Goal: Task Accomplishment & Management: Manage account settings

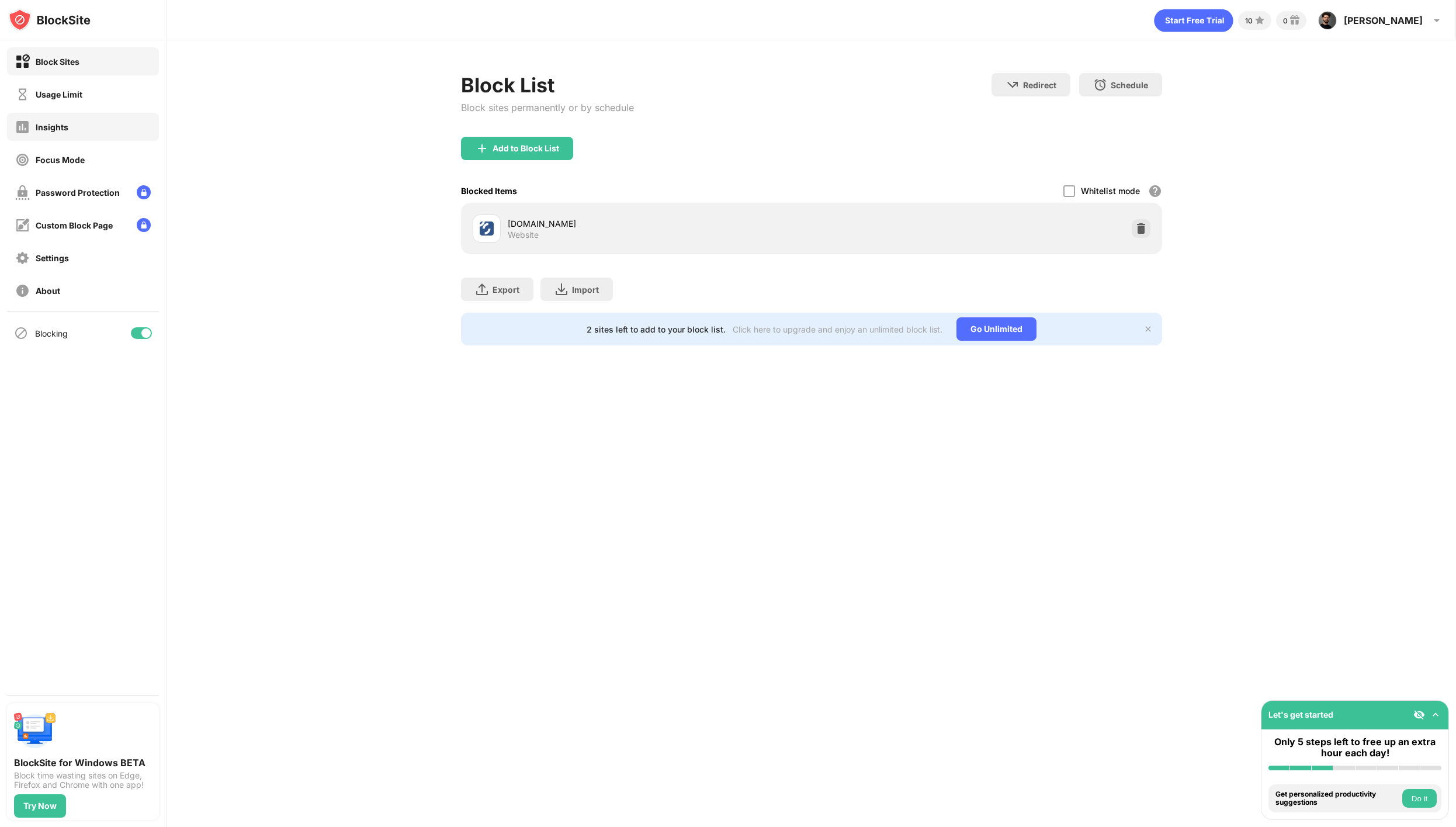
click at [51, 126] on div "Insights" at bounding box center [52, 127] width 32 height 10
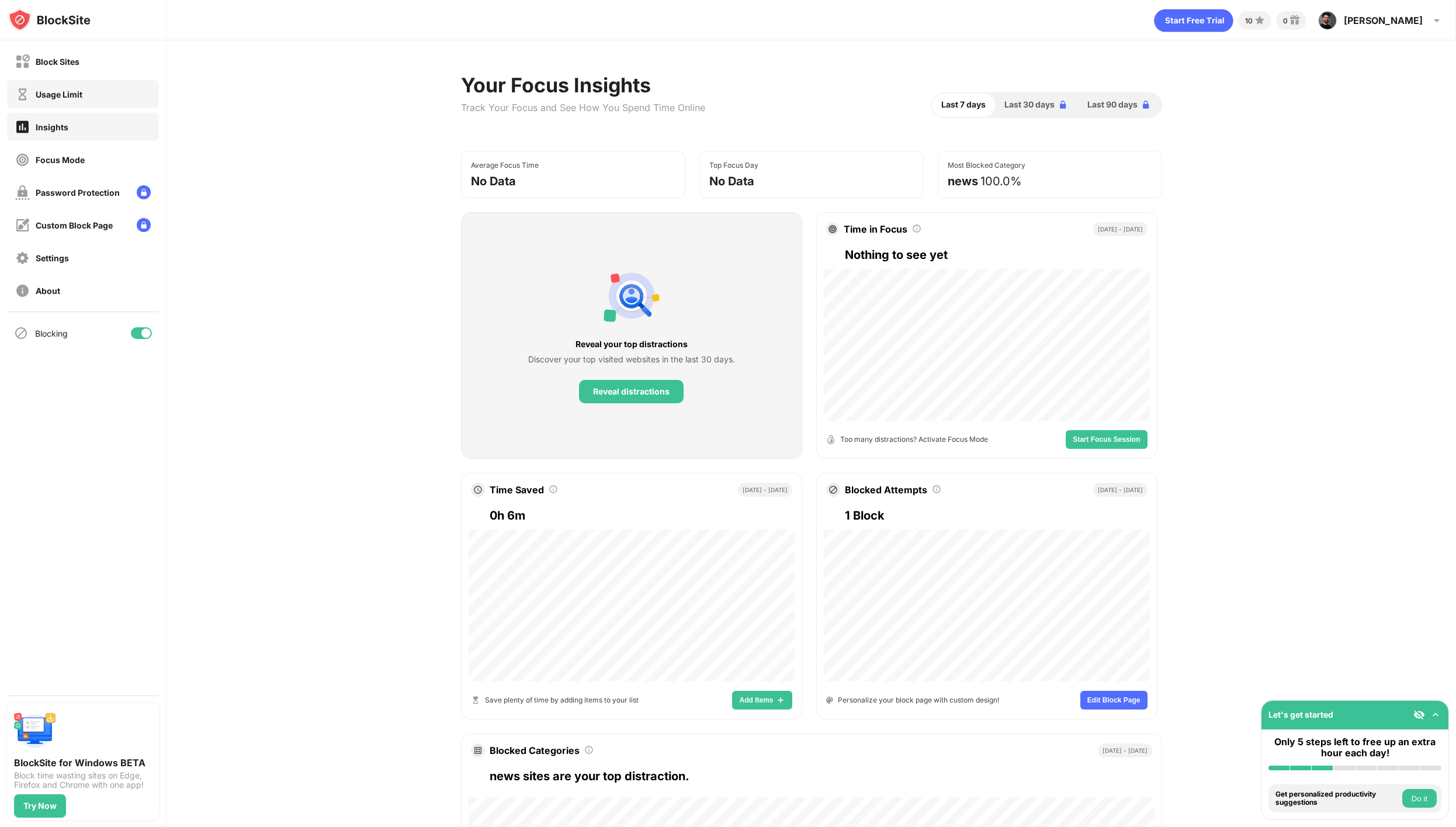
click at [73, 102] on div "Usage Limit" at bounding box center [83, 94] width 152 height 28
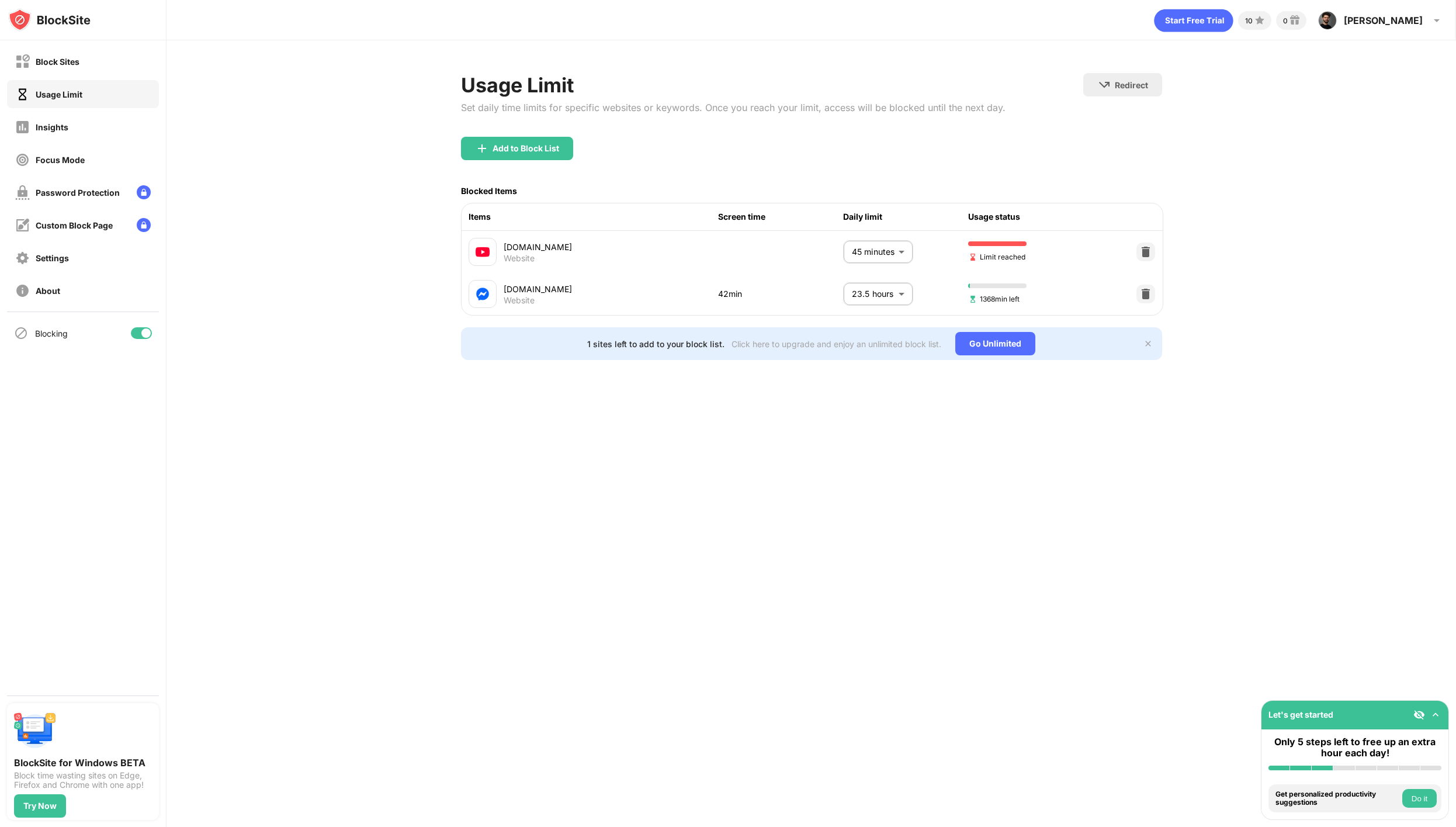
click at [897, 254] on body "Block Sites Usage Limit Insights Focus Mode Password Protection Custom Block Pa…" at bounding box center [728, 414] width 1456 height 827
click at [897, 254] on div at bounding box center [728, 414] width 1456 height 827
click at [902, 290] on body "Block Sites Usage Limit Insights Focus Mode Password Protection Custom Block Pa…" at bounding box center [728, 414] width 1456 height 827
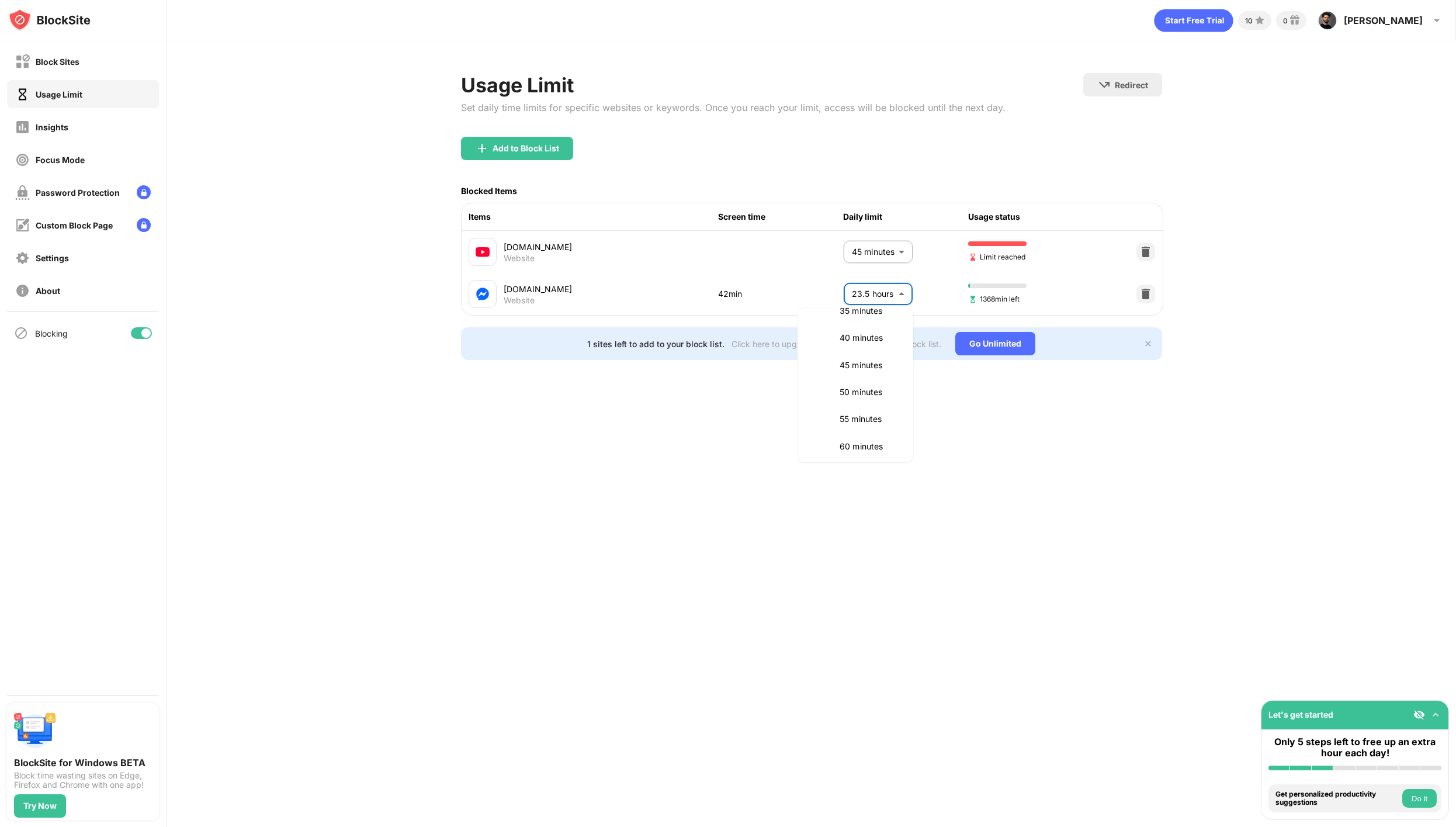
click at [876, 438] on li "60 minutes" at bounding box center [856, 446] width 102 height 27
type input "**"
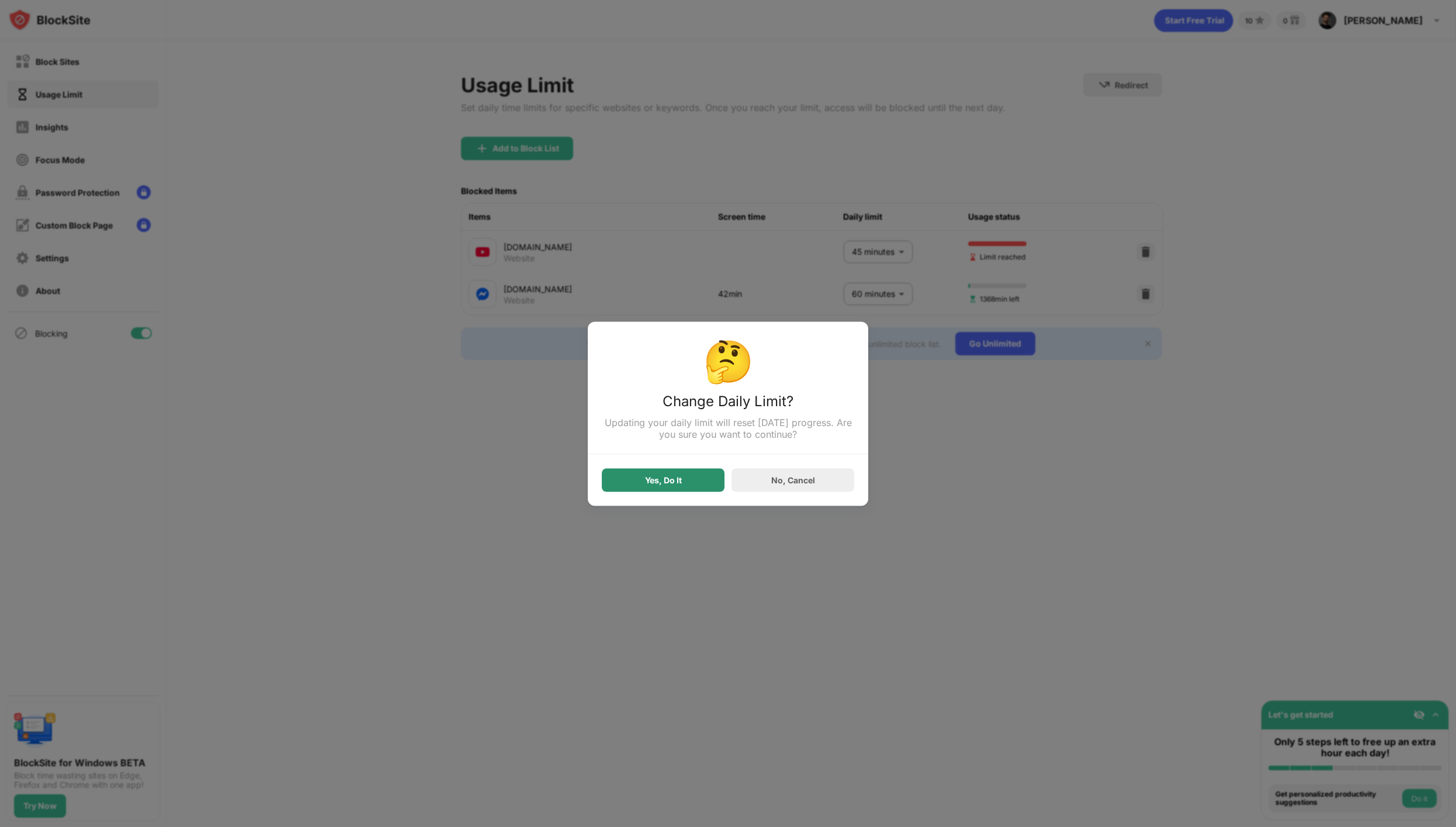
click at [690, 488] on div "Yes, Do It" at bounding box center [663, 479] width 123 height 23
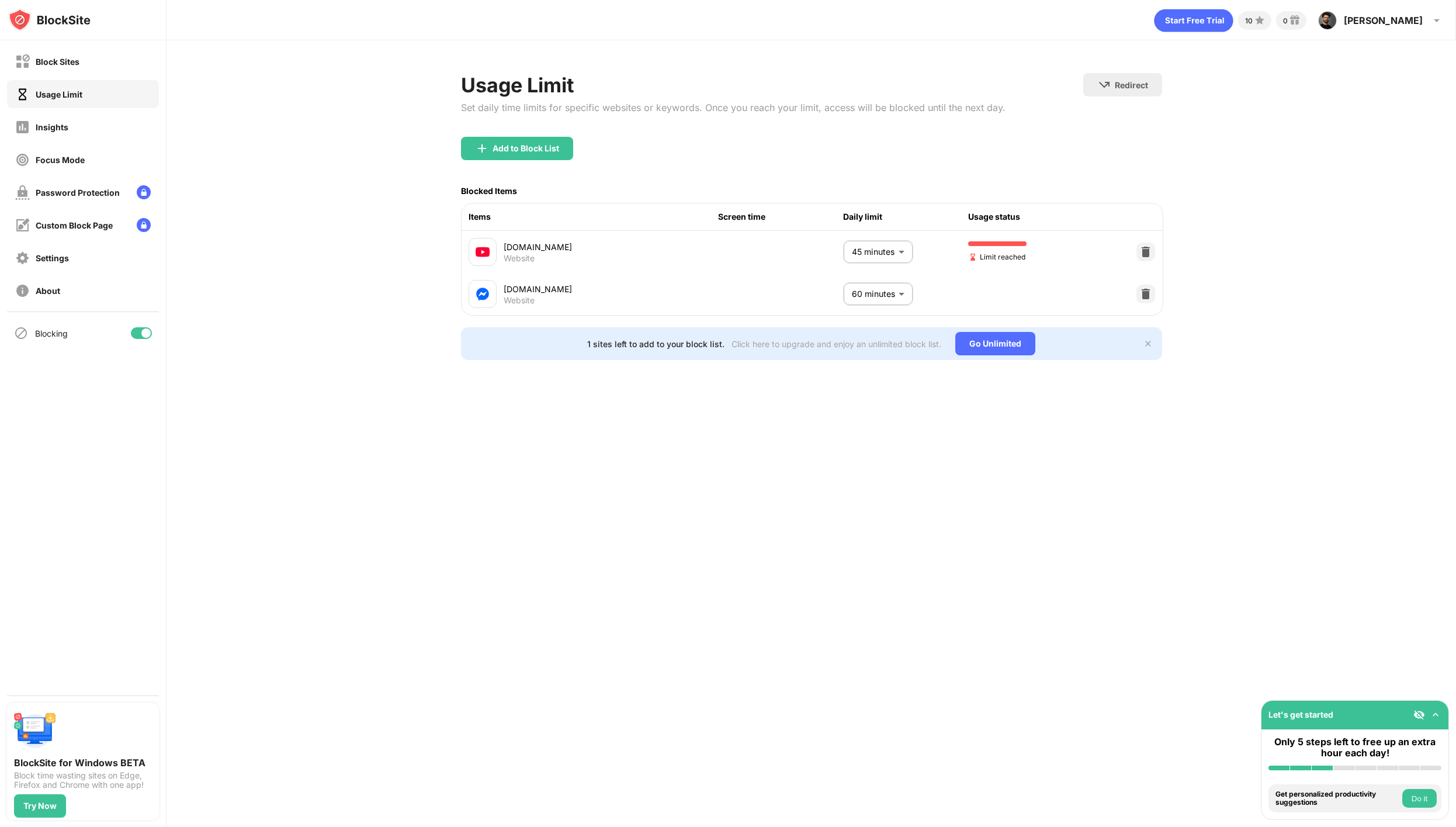
click at [978, 253] on span "Limit reached" at bounding box center [997, 257] width 57 height 11
drag, startPoint x: 986, startPoint y: 255, endPoint x: 948, endPoint y: 252, distance: 38.1
click at [986, 255] on span "Limit reached" at bounding box center [997, 257] width 57 height 11
click at [892, 250] on body "Block Sites Usage Limit Insights Focus Mode Password Protection Custom Block Pa…" at bounding box center [728, 414] width 1456 height 827
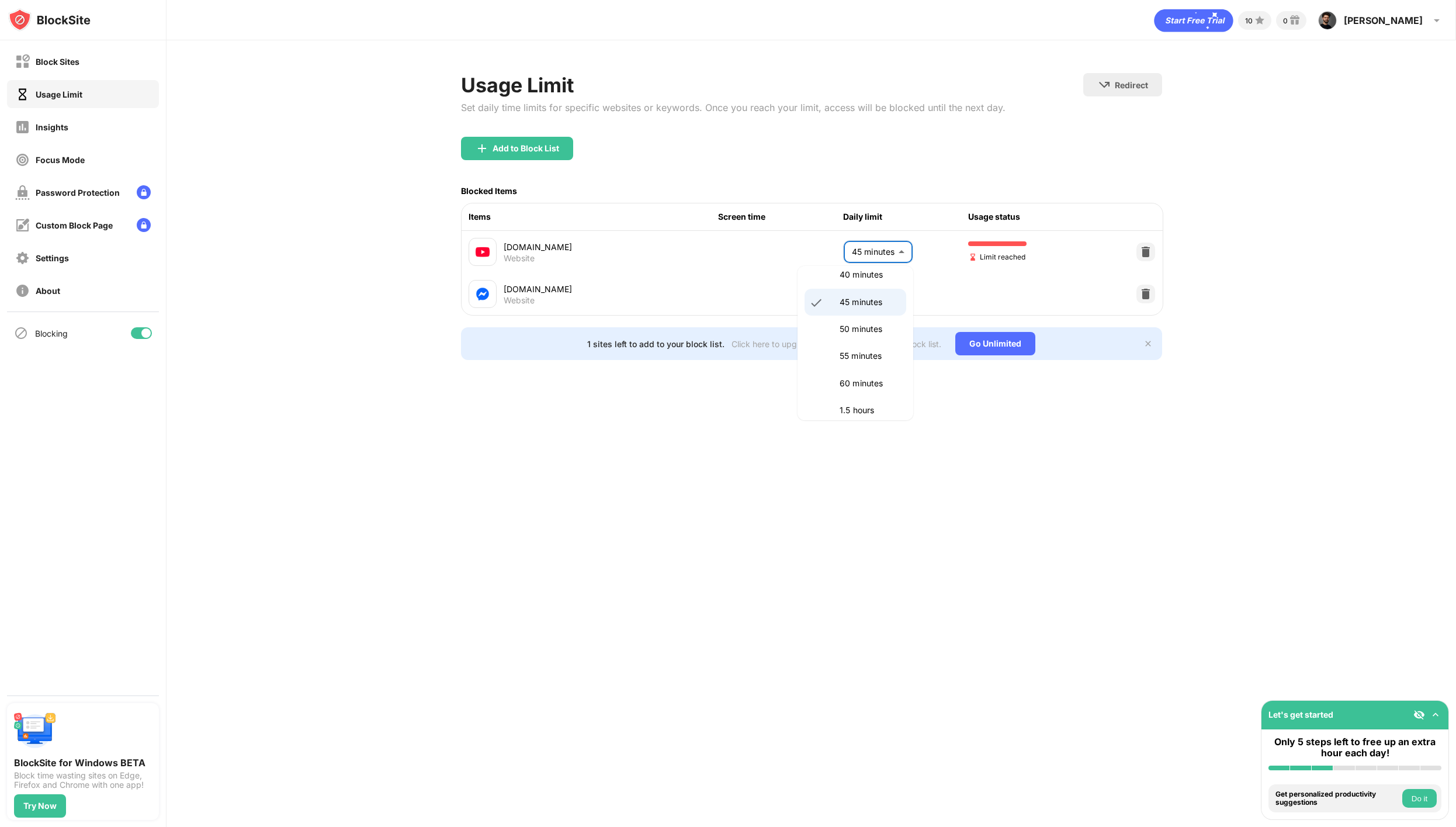
drag, startPoint x: 858, startPoint y: 378, endPoint x: 865, endPoint y: 378, distance: 7.0
click at [858, 378] on p "60 minutes" at bounding box center [870, 383] width 59 height 13
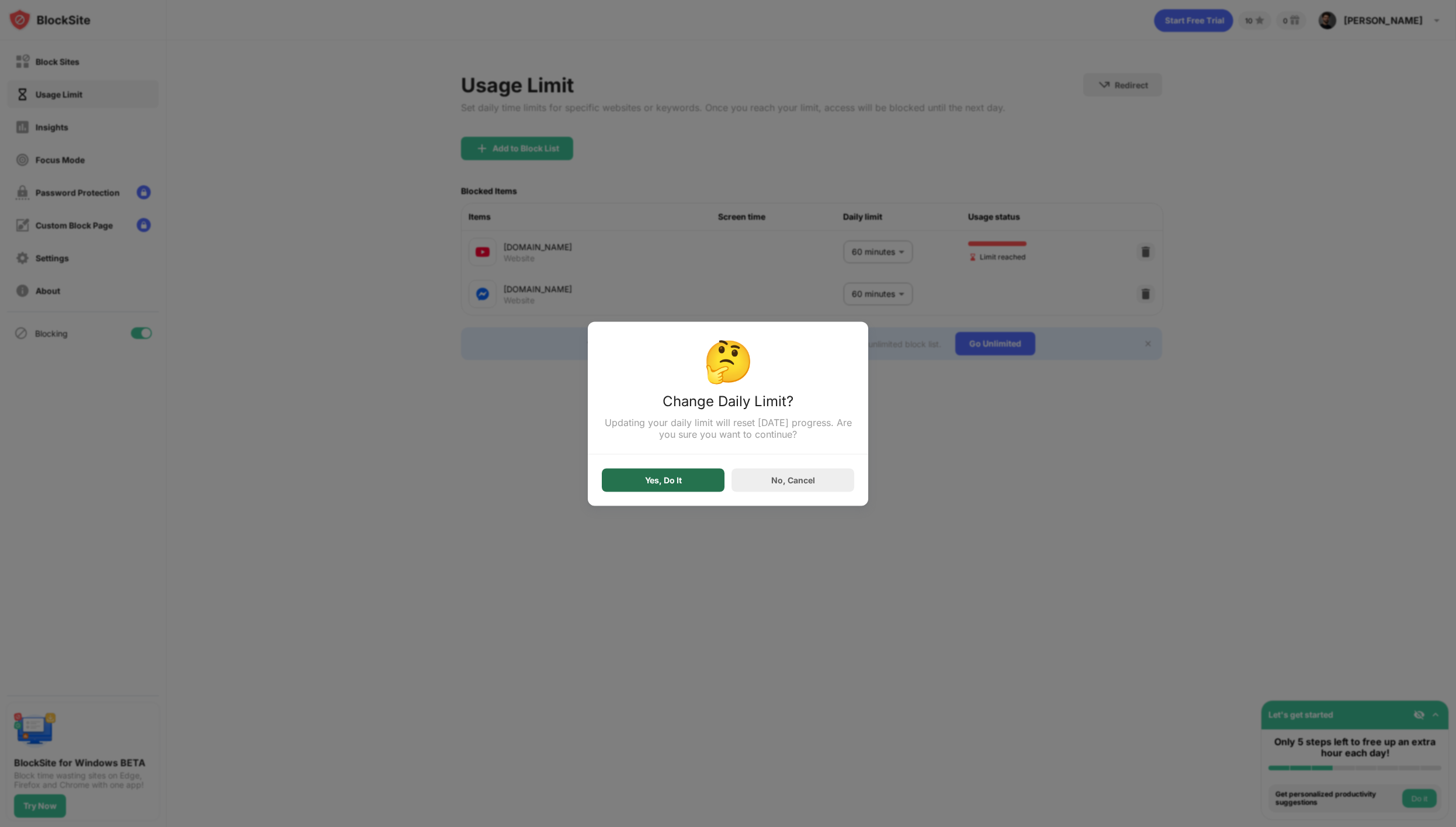
click at [718, 481] on div "Yes, Do It" at bounding box center [663, 479] width 123 height 23
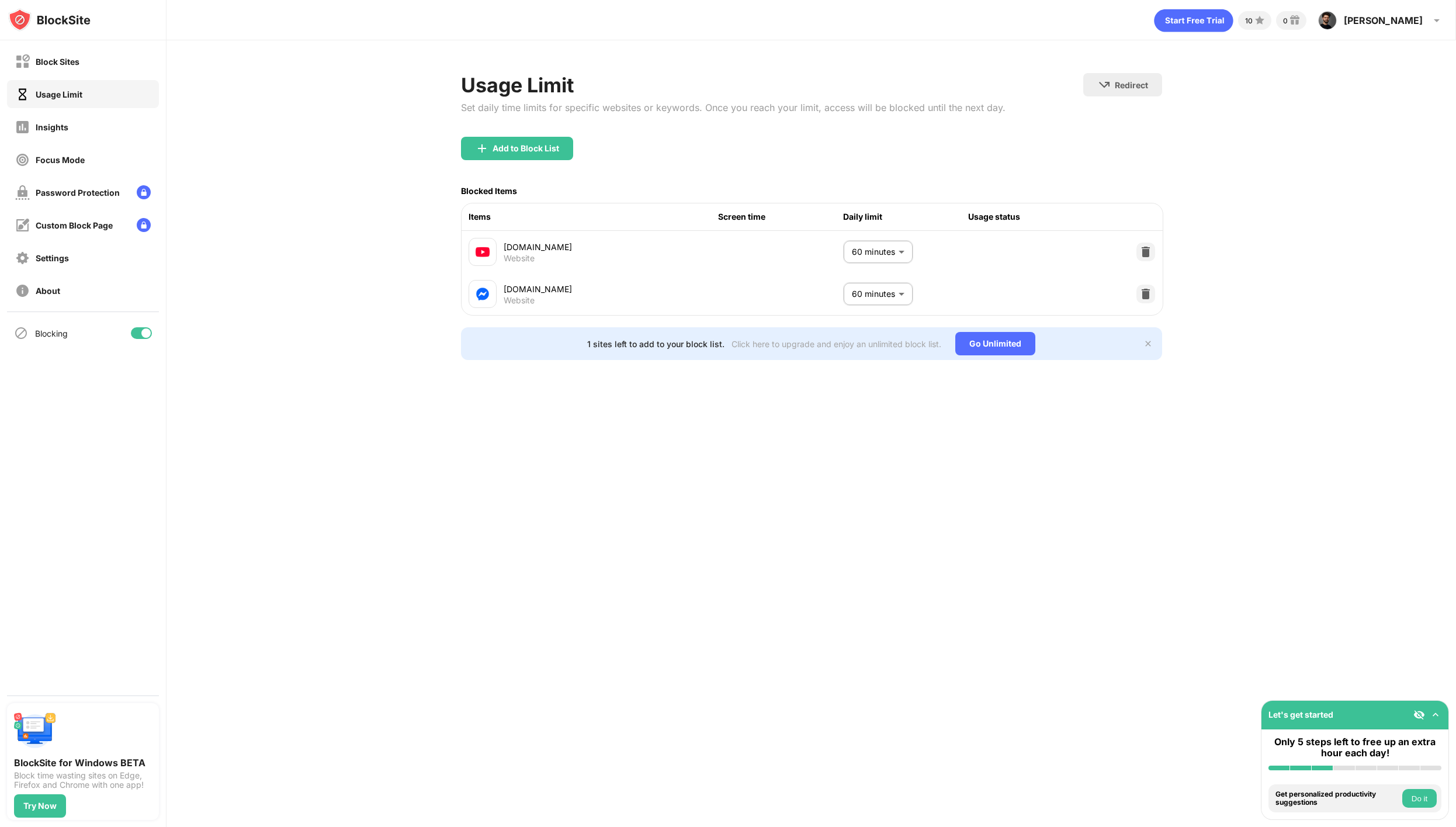
click at [867, 253] on body "Block Sites Usage Limit Insights Focus Mode Password Protection Custom Block Pa…" at bounding box center [728, 414] width 1456 height 827
click at [864, 327] on p "2 hours" at bounding box center [870, 324] width 59 height 13
type input "***"
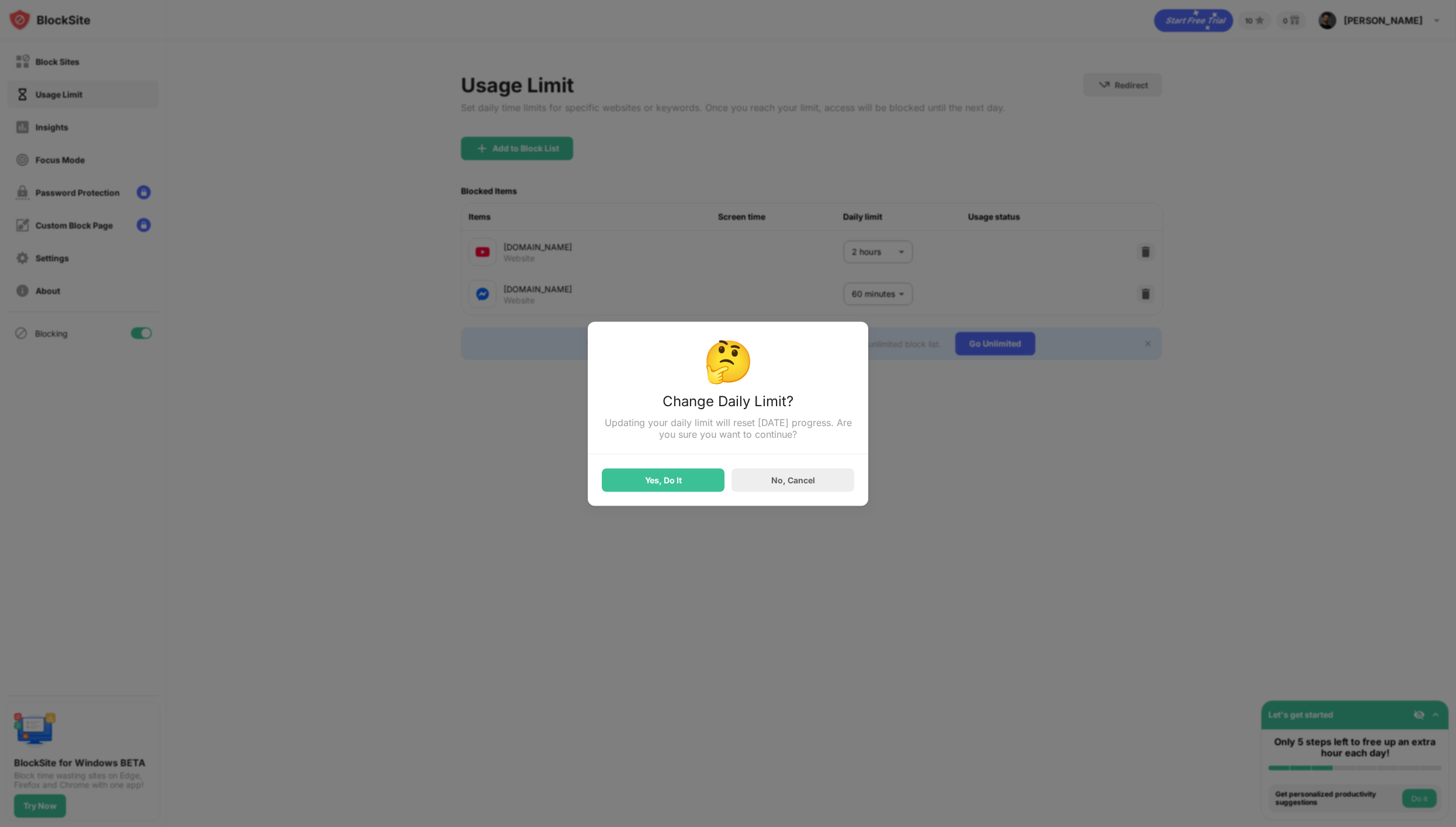
click at [681, 469] on div "Yes, Do It No, Cancel" at bounding box center [728, 473] width 253 height 37
click at [682, 475] on div "Yes, Do It" at bounding box center [663, 479] width 123 height 23
